Goal: Information Seeking & Learning: Learn about a topic

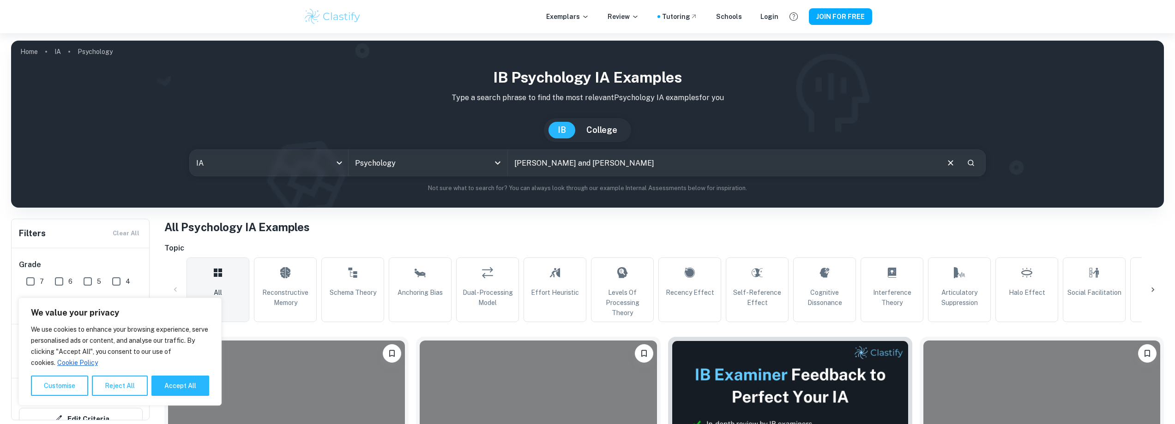
type input "[PERSON_NAME] and [PERSON_NAME]"
click at [181, 389] on button "Accept All" at bounding box center [180, 386] width 58 height 20
checkbox input "true"
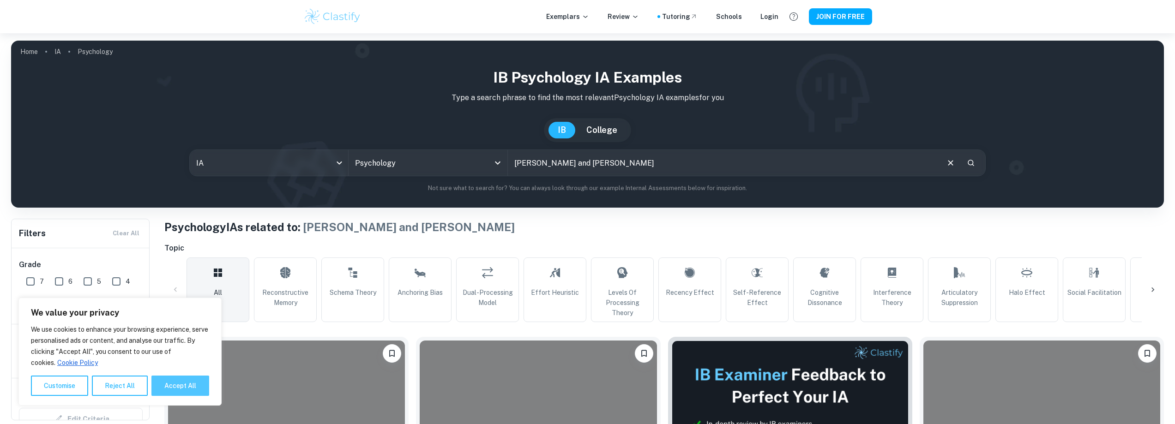
checkbox input "true"
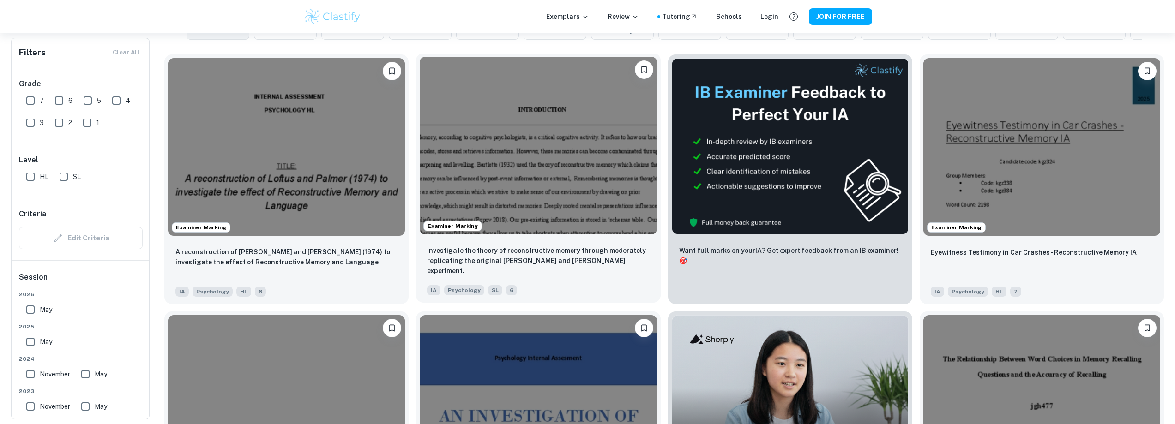
scroll to position [277, 0]
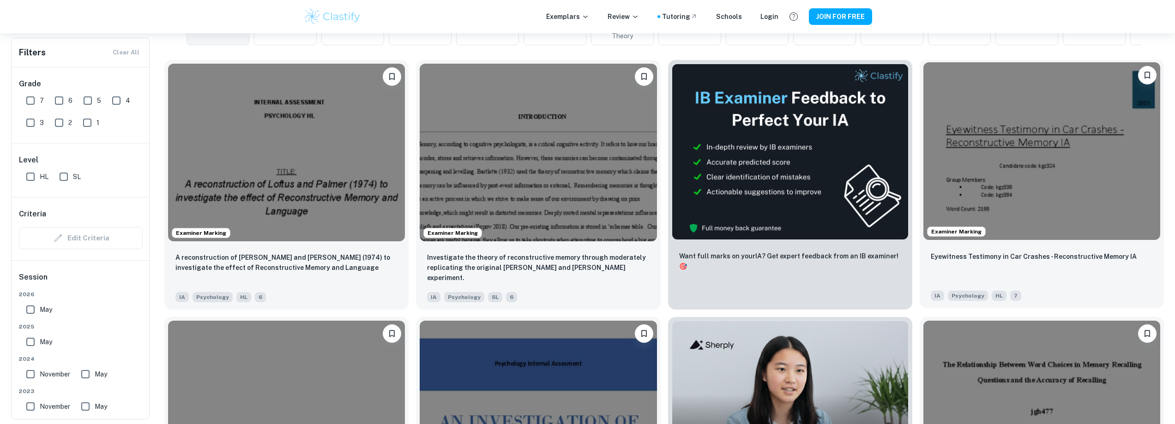
click at [985, 155] on img at bounding box center [1041, 151] width 237 height 178
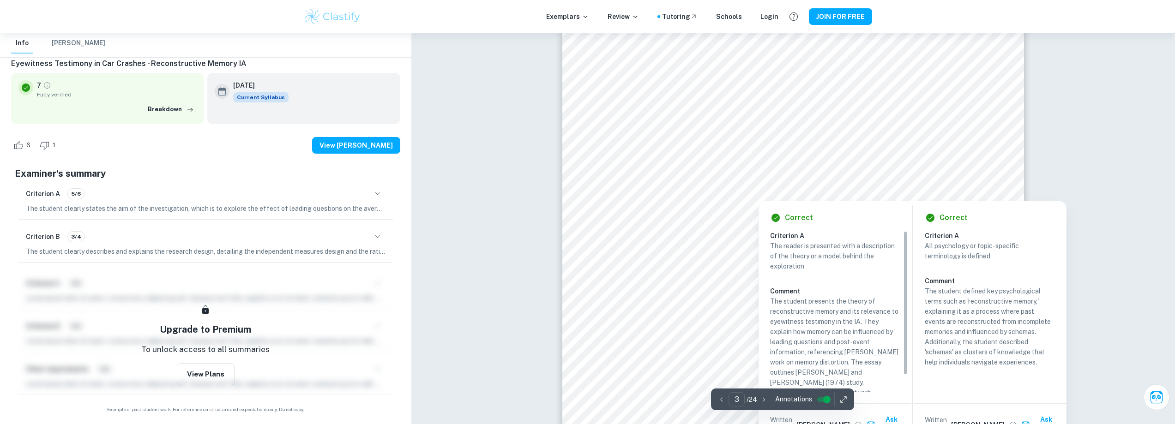
scroll to position [1477, 0]
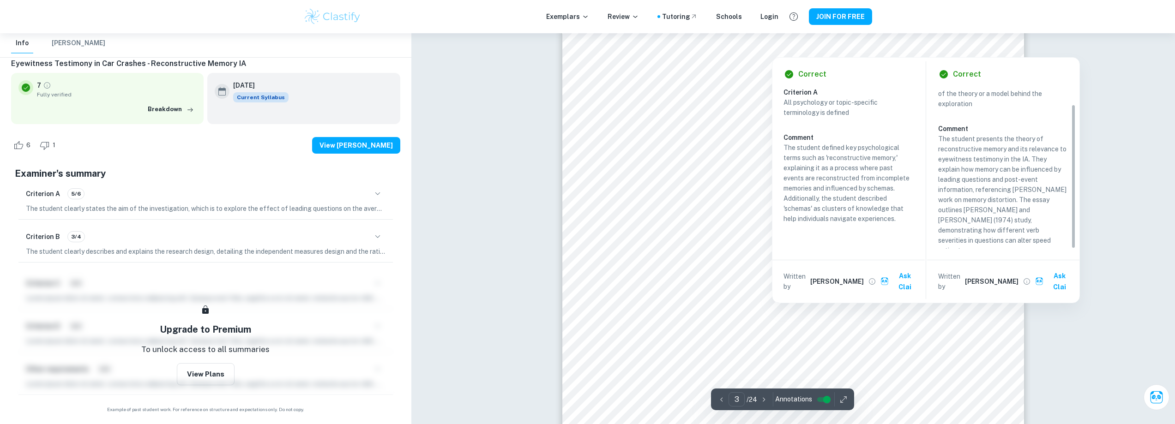
scroll to position [1523, 0]
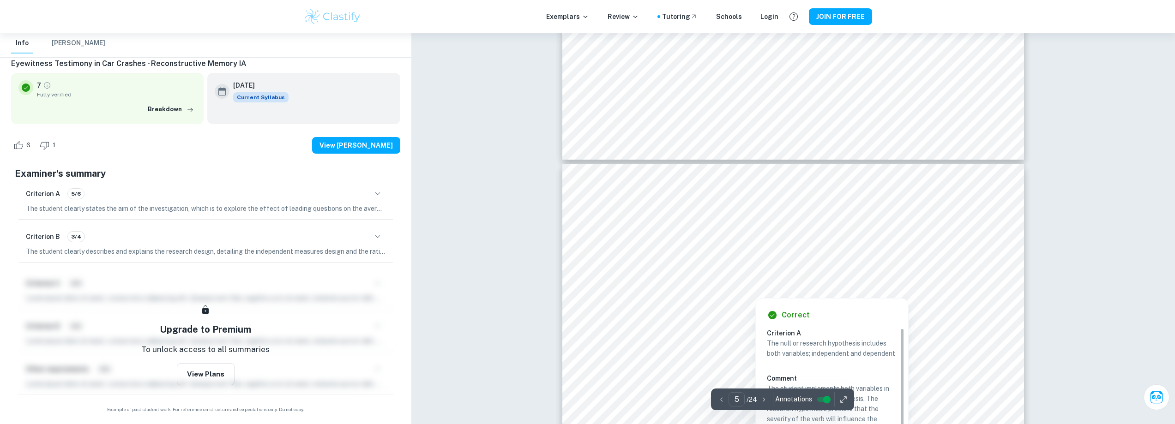
scroll to position [2480, 0]
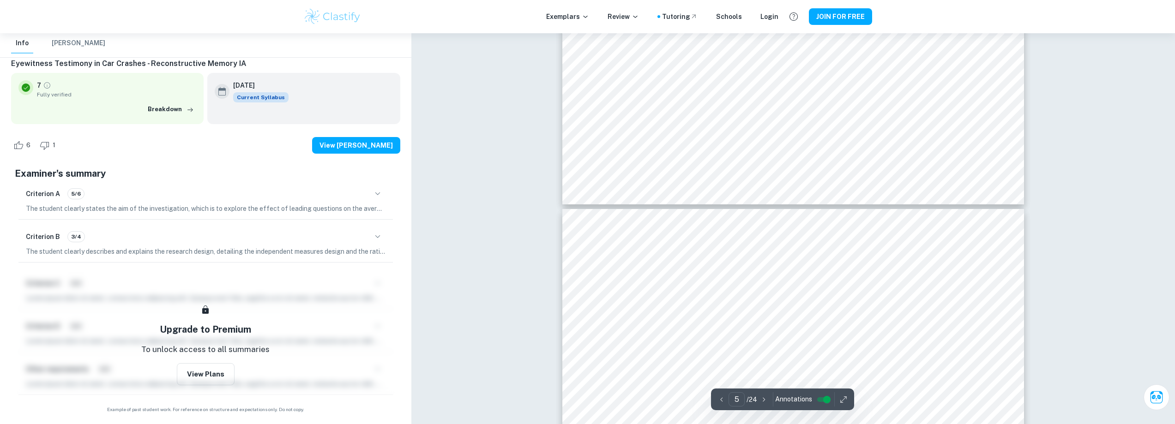
type input "4"
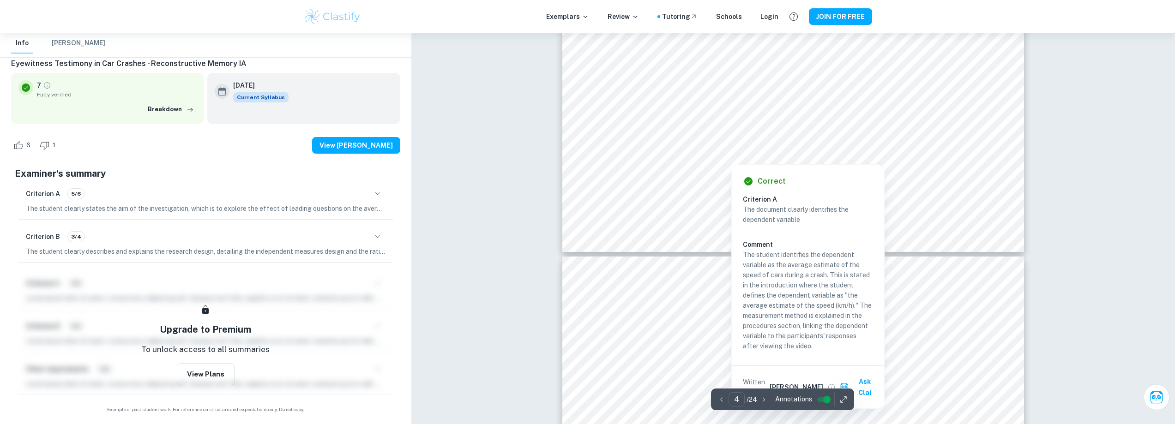
scroll to position [2295, 0]
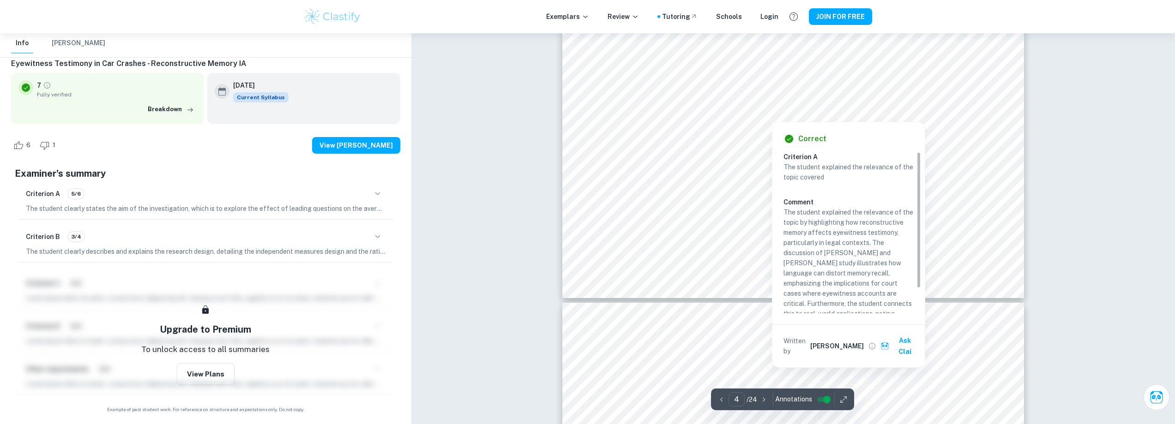
click at [758, 114] on div at bounding box center [772, 108] width 311 height 22
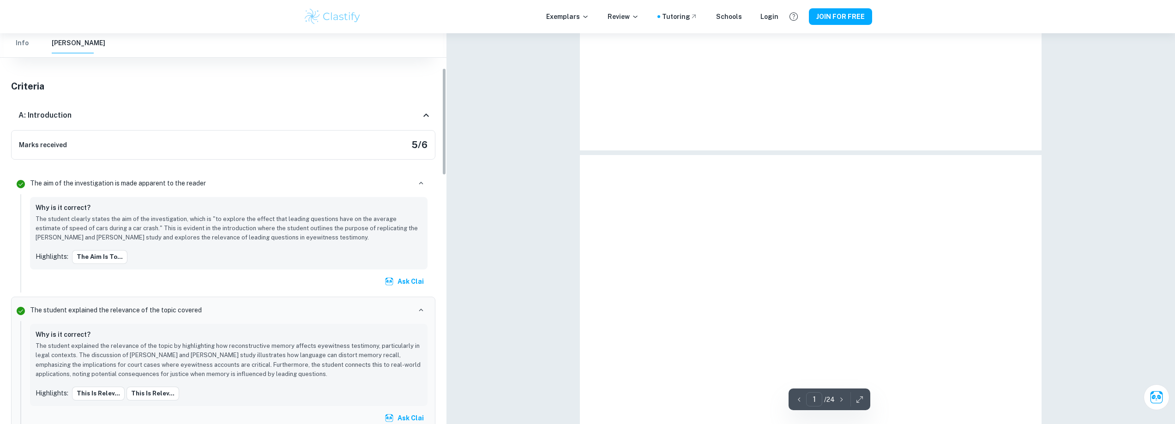
type input "5"
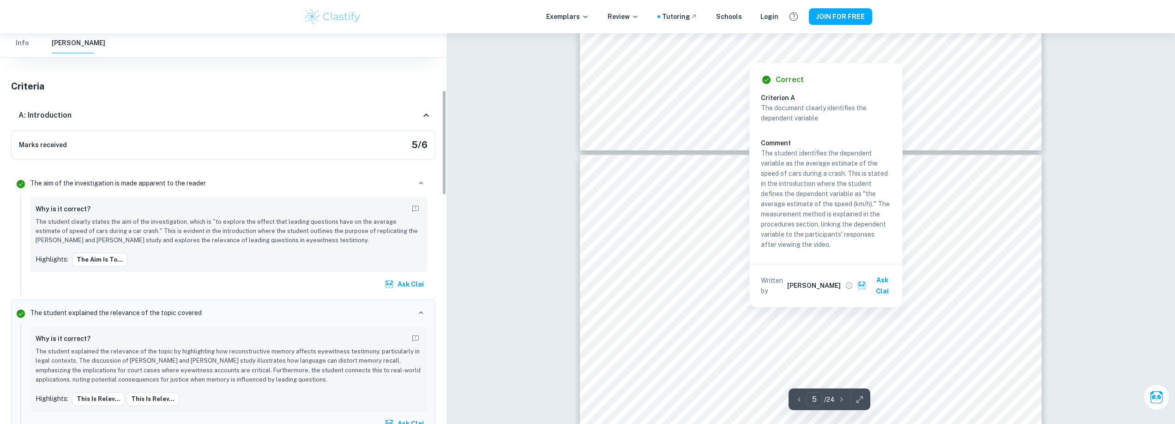
scroll to position [211, 0]
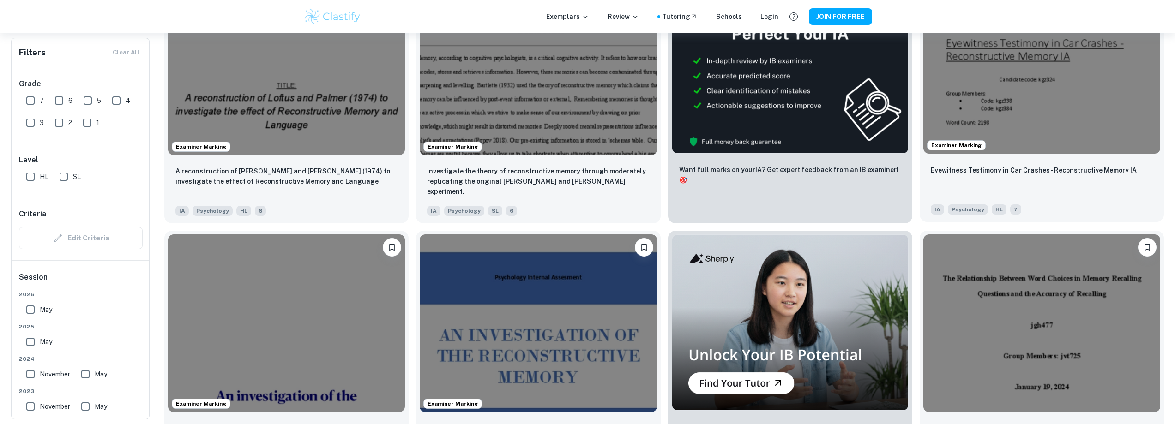
scroll to position [369, 0]
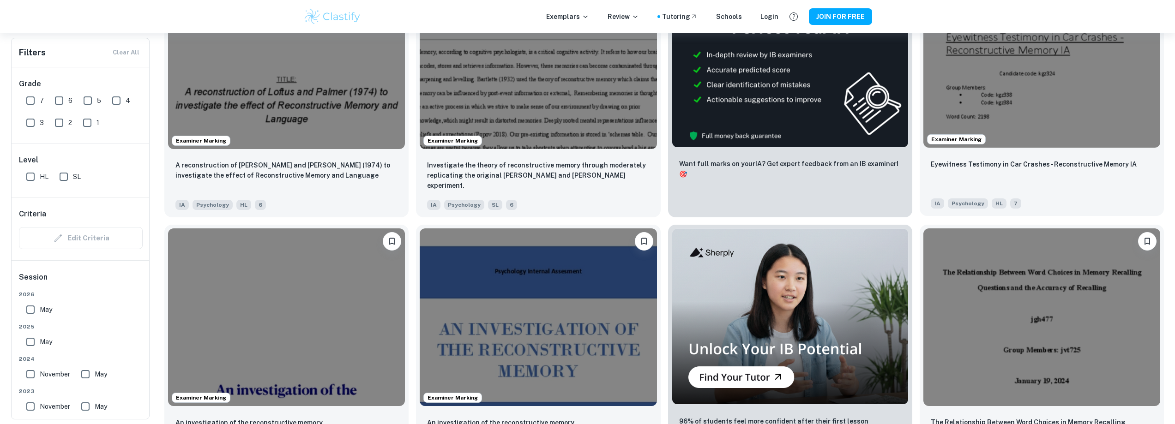
click at [1015, 132] on img at bounding box center [1041, 59] width 237 height 178
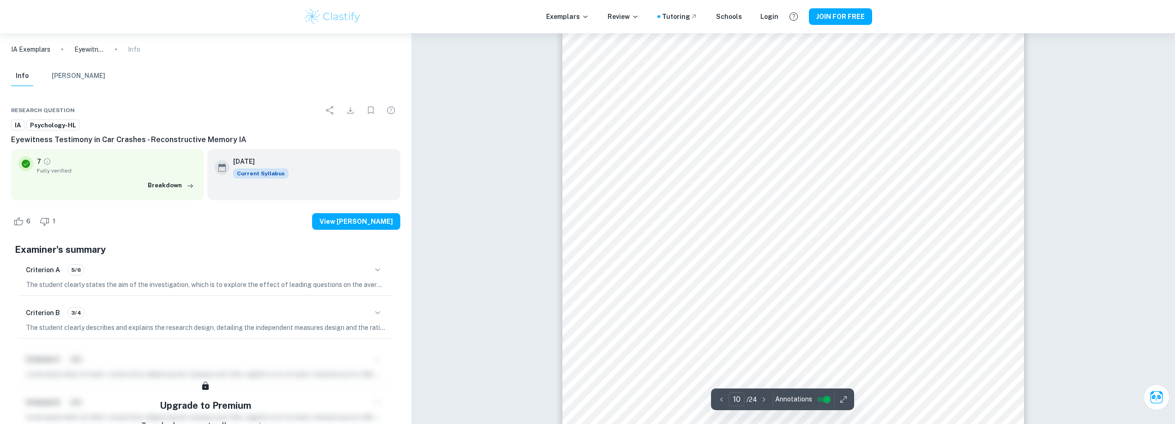
scroll to position [5677, 0]
type input "10"
